Goal: Information Seeking & Learning: Learn about a topic

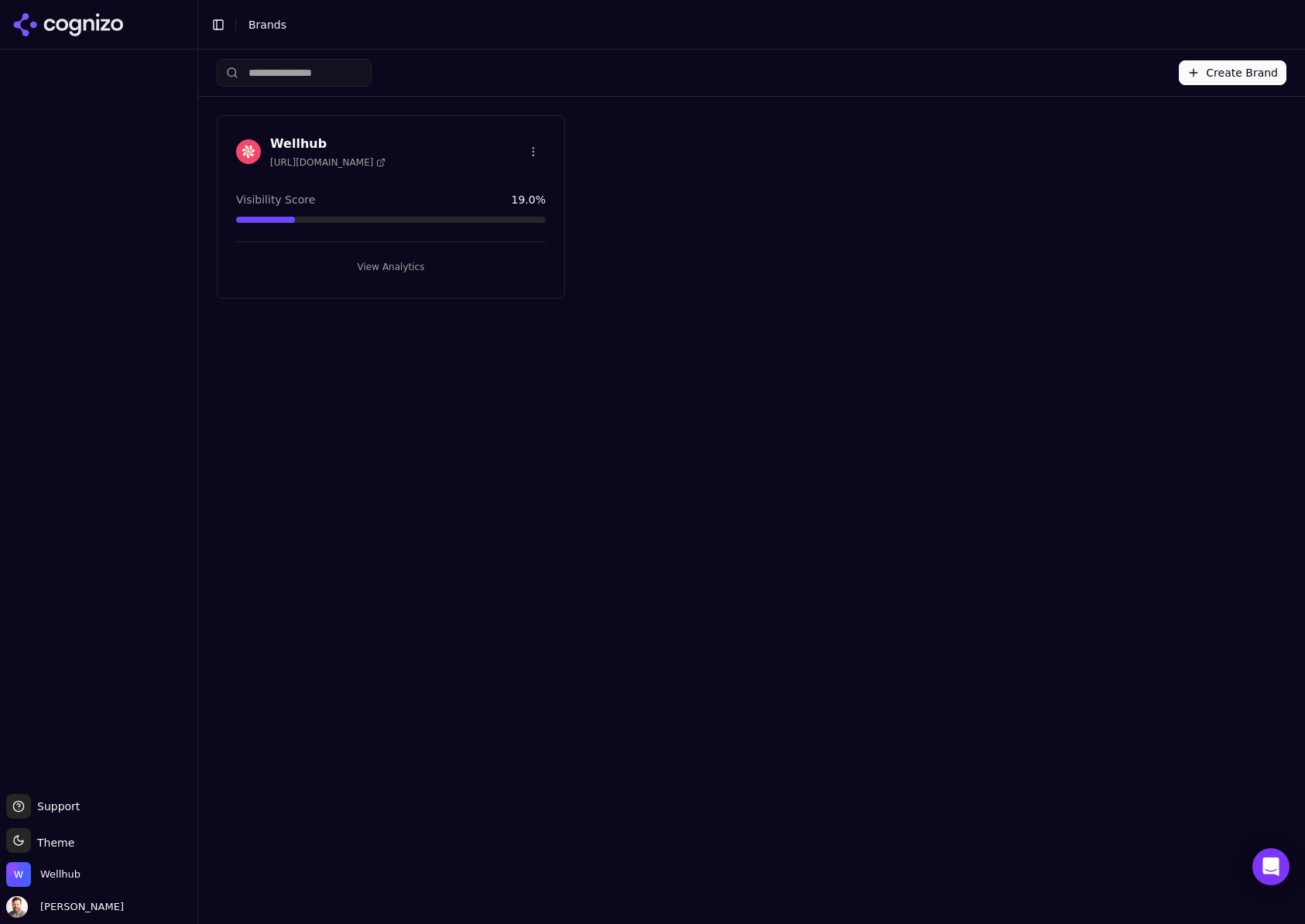
click at [298, 139] on h3 "Wellhub" at bounding box center [328, 144] width 115 height 19
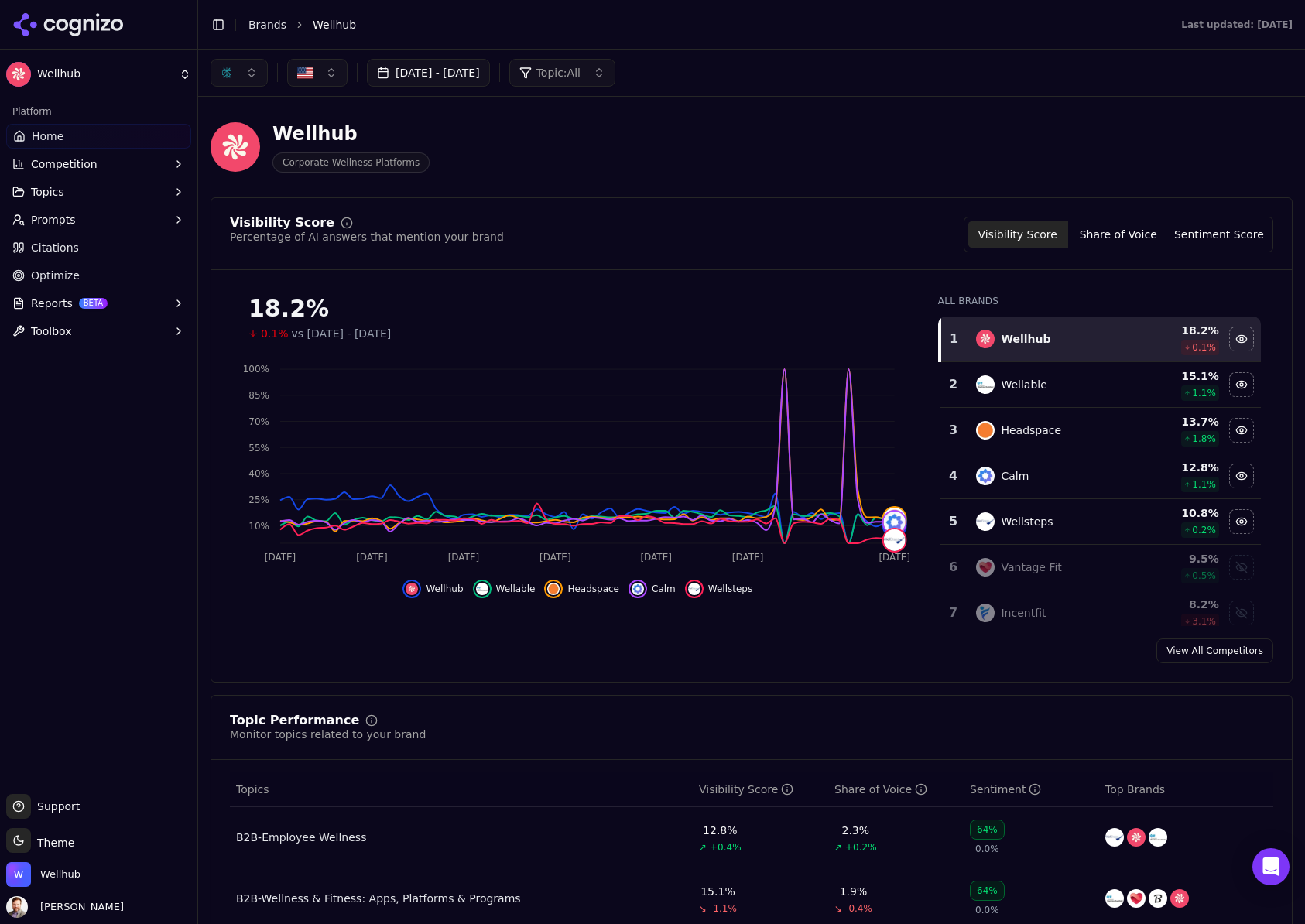
click at [60, 190] on span "Topics" at bounding box center [47, 192] width 33 height 15
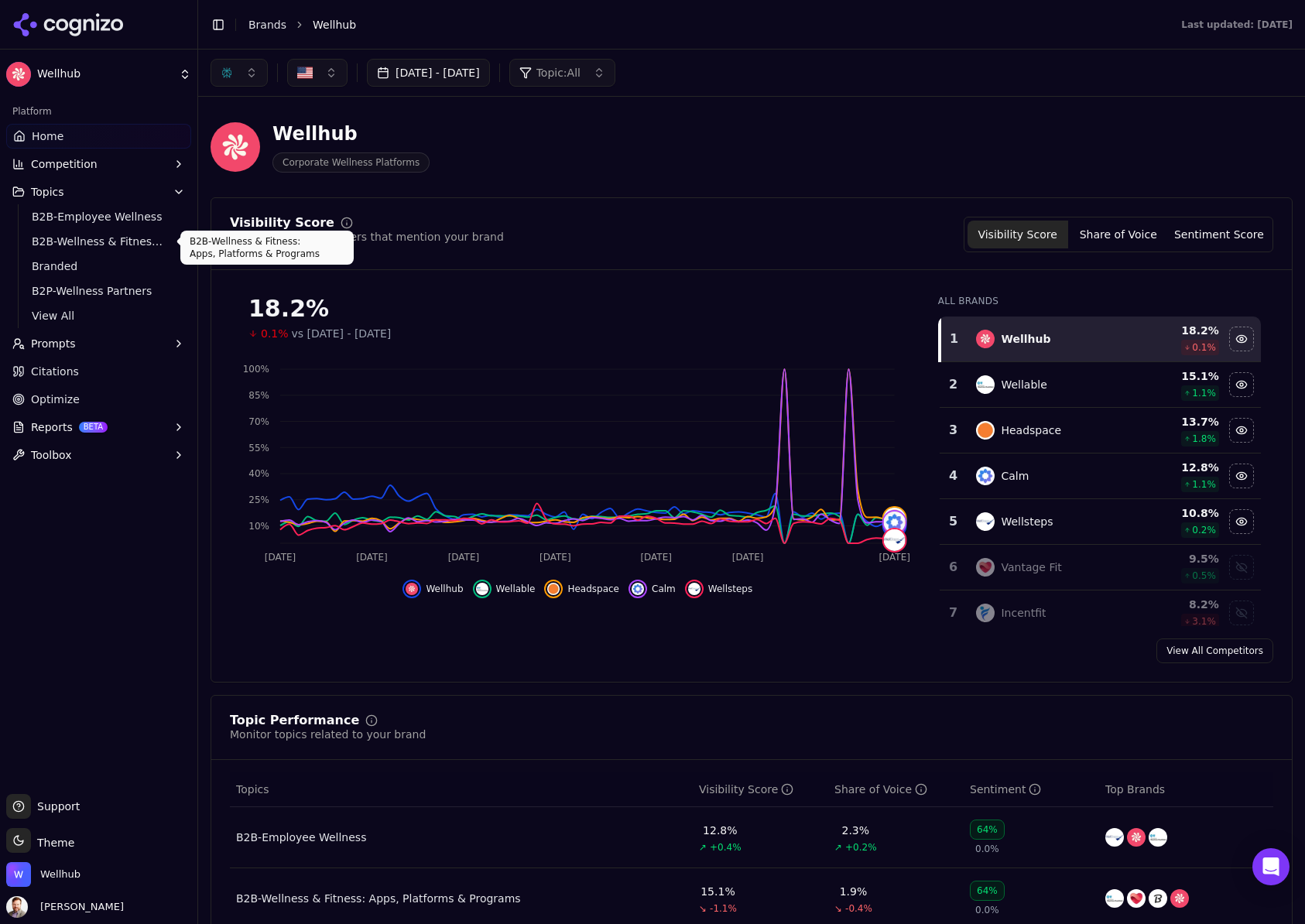
click at [88, 238] on span "B2B-Wellness & Fitness: Apps, Platforms & Programs" at bounding box center [99, 241] width 135 height 15
